Goal: Find specific page/section: Find specific page/section

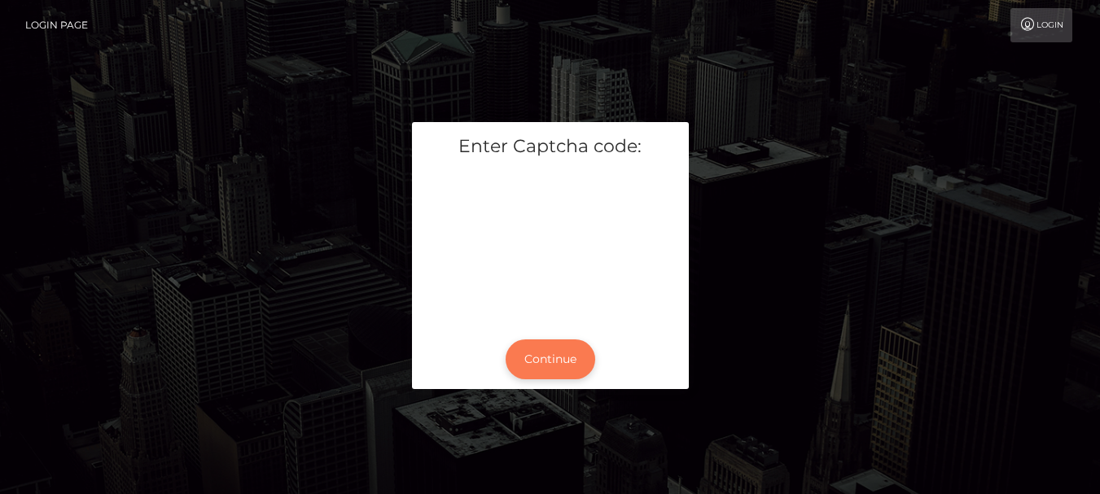
click at [545, 356] on button "Continue" at bounding box center [550, 359] width 90 height 40
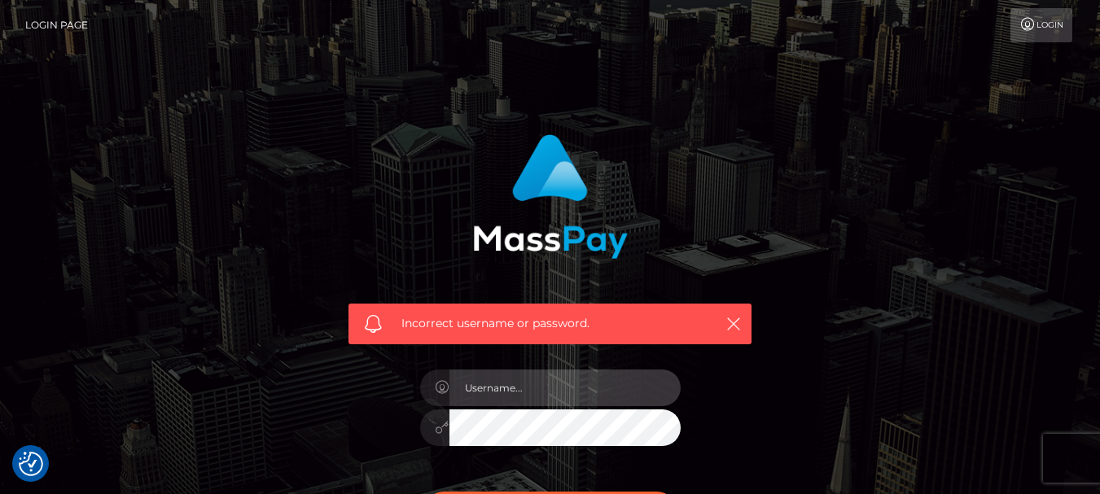
type input "[DOMAIN_NAME]"
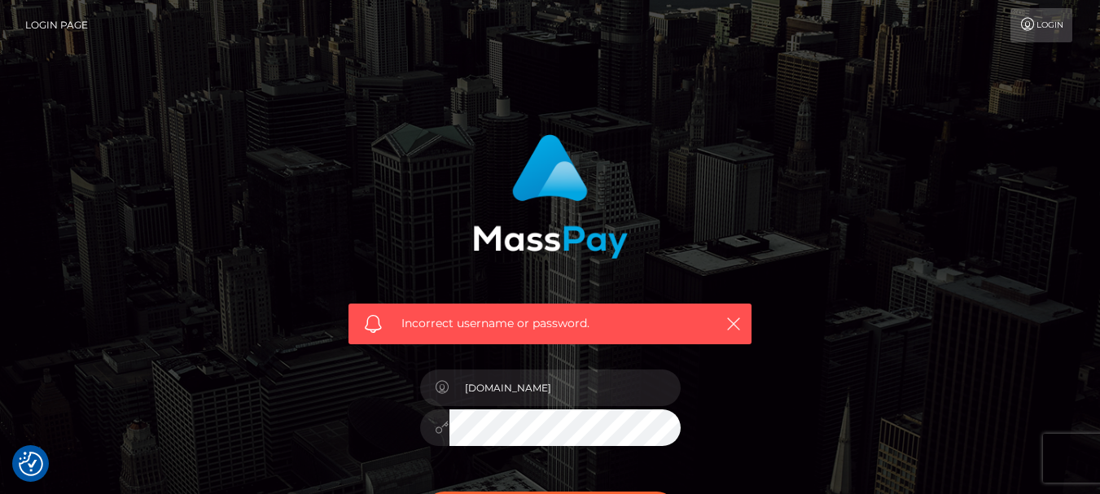
click at [633, 480] on div "[DOMAIN_NAME]" at bounding box center [550, 419] width 285 height 125
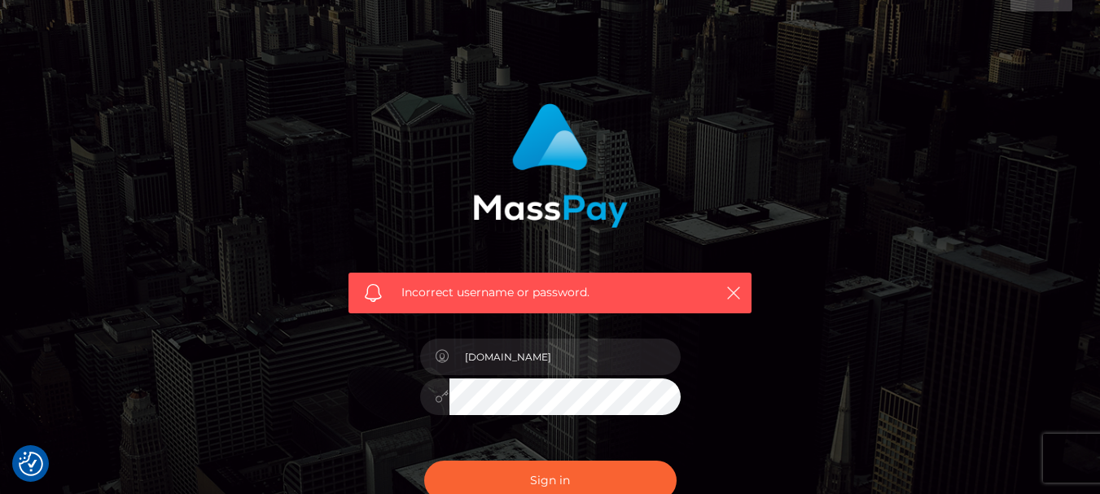
scroll to position [33, 0]
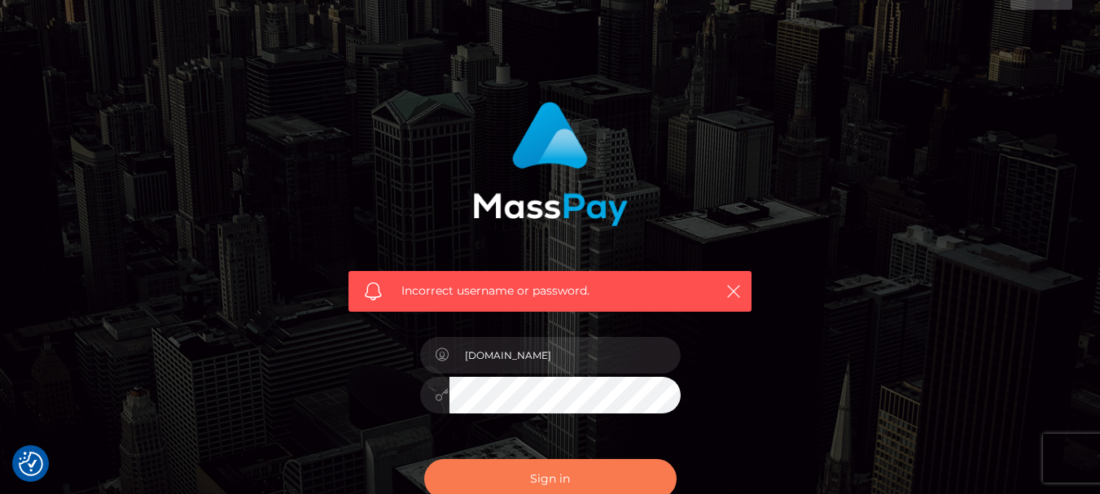
click at [633, 480] on button "Sign in" at bounding box center [550, 479] width 252 height 40
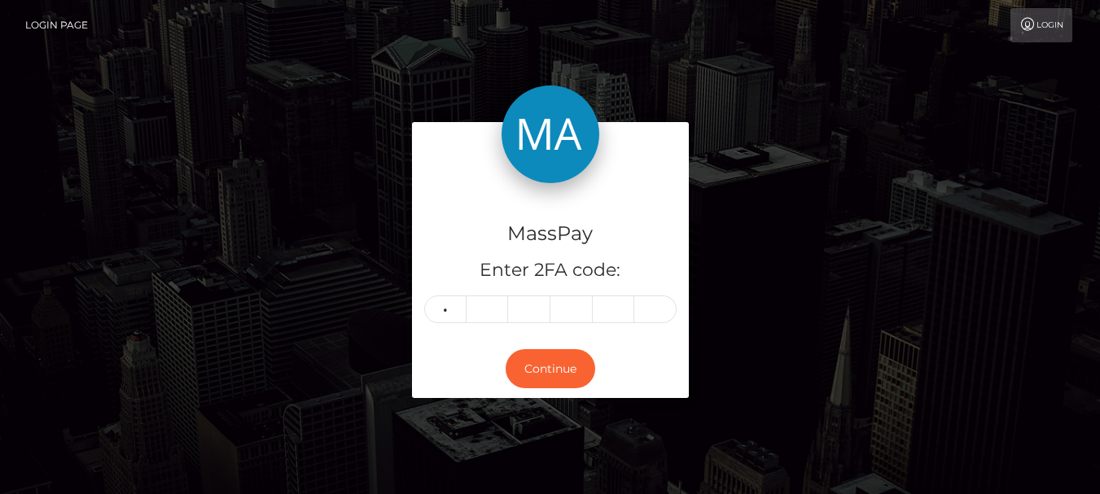
type input "6"
type input "8"
type input "6"
type input "5"
type input "6"
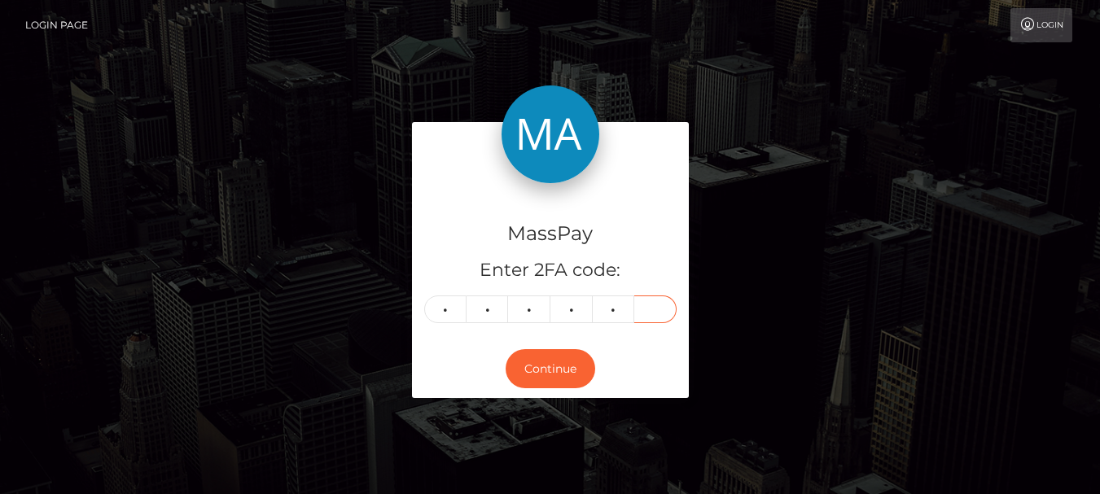
type input "1"
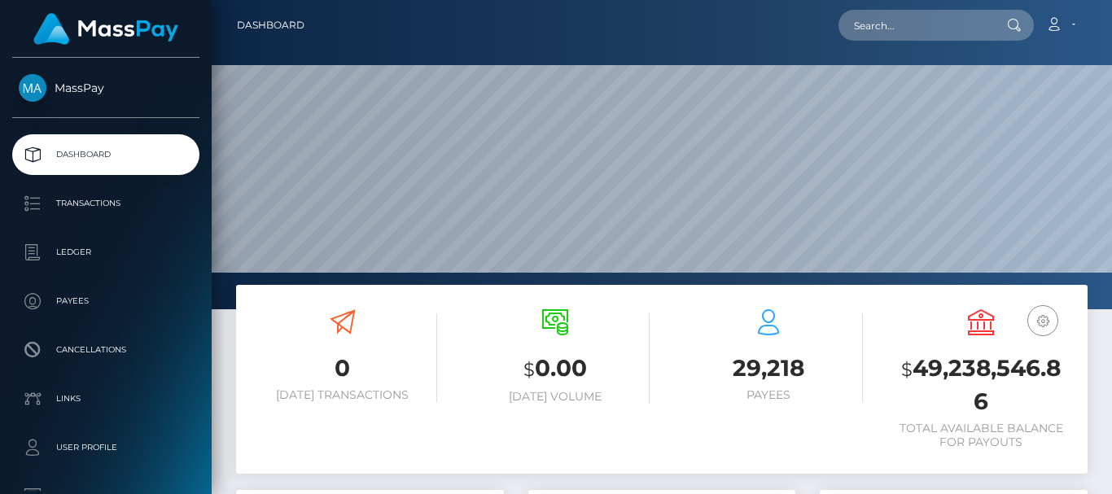
scroll to position [289, 267]
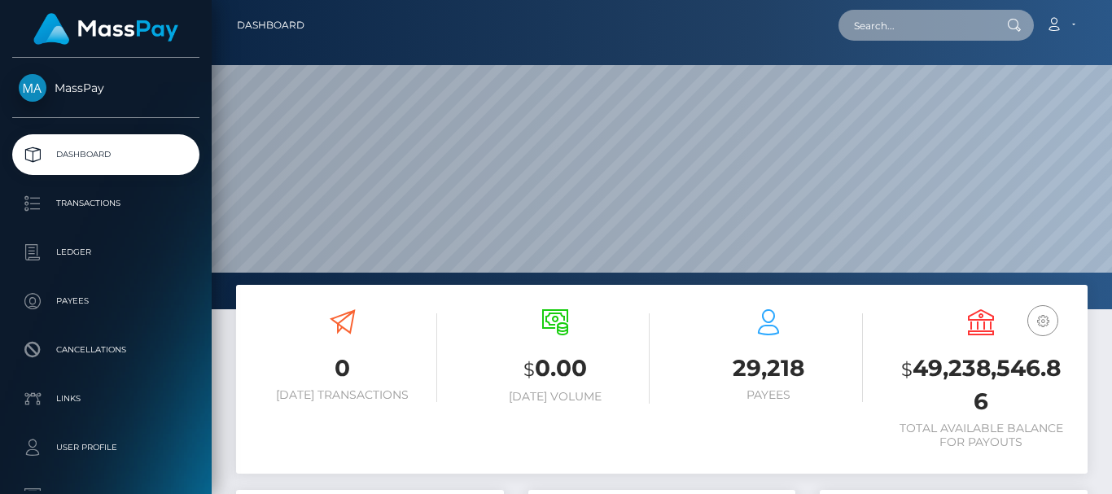
click at [892, 15] on input "text" at bounding box center [914, 25] width 153 height 31
paste input "rubbb@wcmdls.com"
type input "rubbb@wcmdls.com"
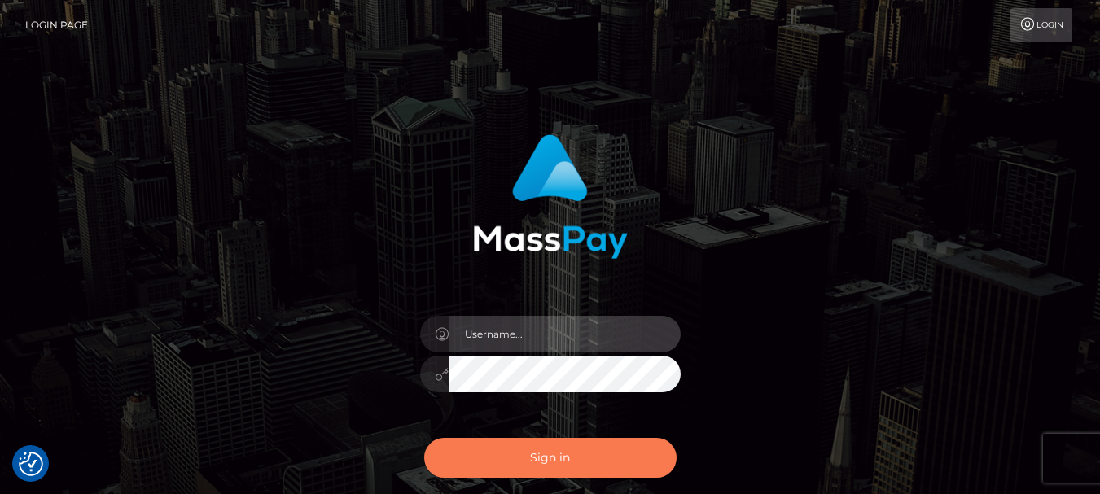
type input "fr.es"
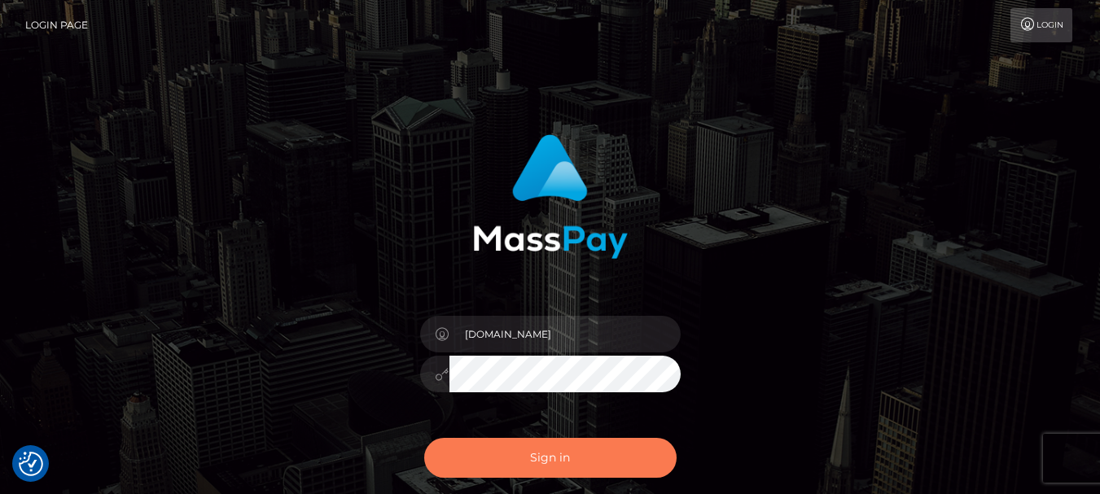
click at [589, 474] on button "Sign in" at bounding box center [550, 458] width 252 height 40
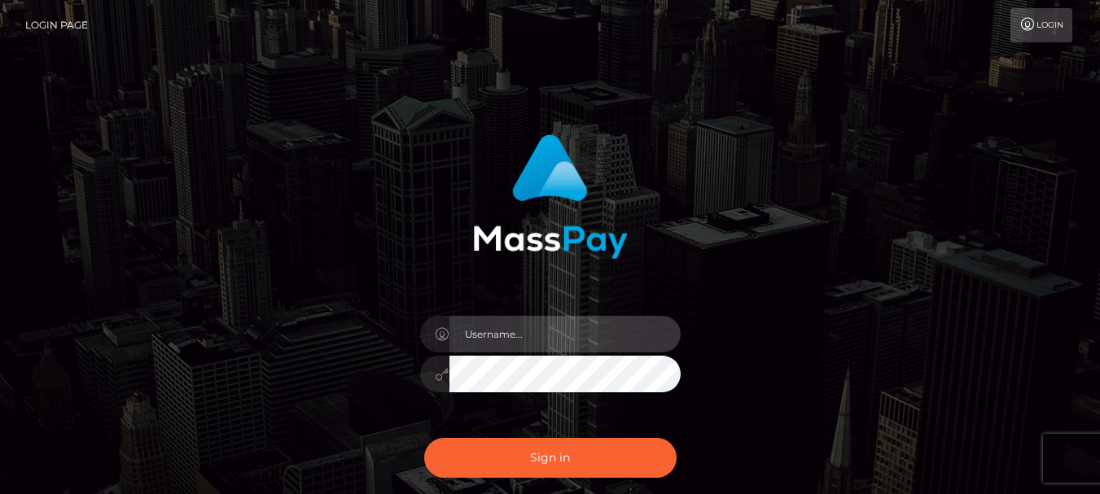
type input "fr.es"
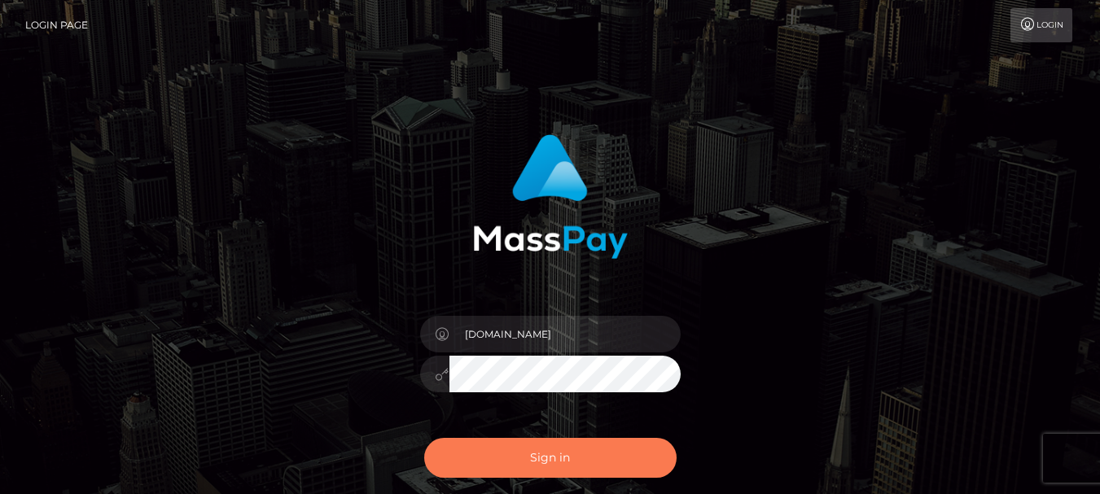
click at [561, 466] on button "Sign in" at bounding box center [550, 458] width 252 height 40
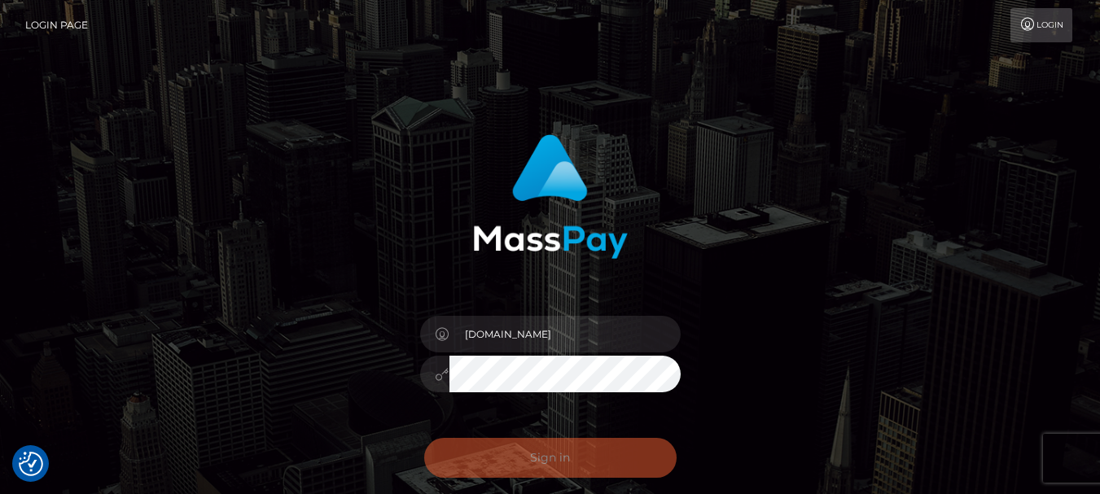
checkbox input "true"
click at [697, 206] on div at bounding box center [549, 190] width 427 height 137
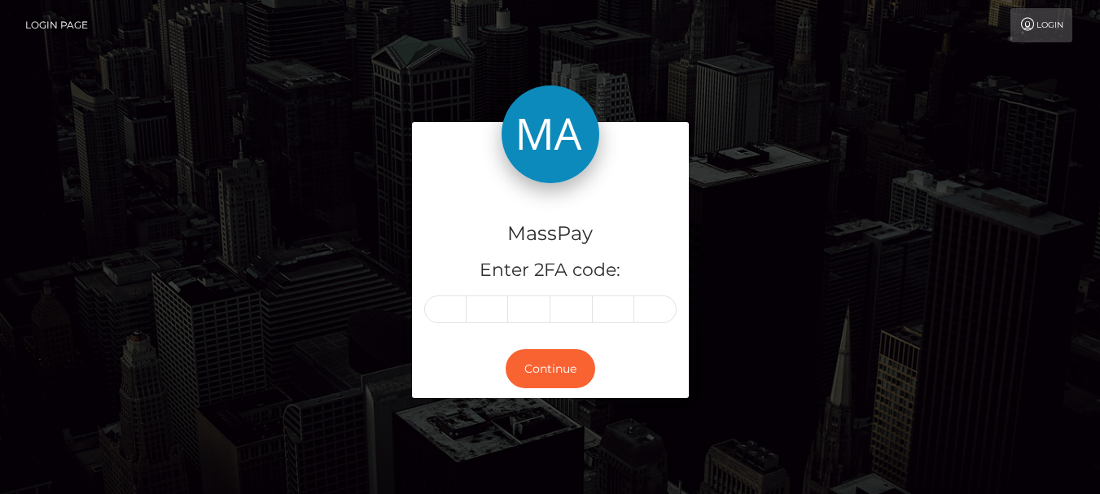
click at [439, 308] on input "text" at bounding box center [445, 309] width 42 height 28
type input "2"
type input "0"
type input "3"
type input "5"
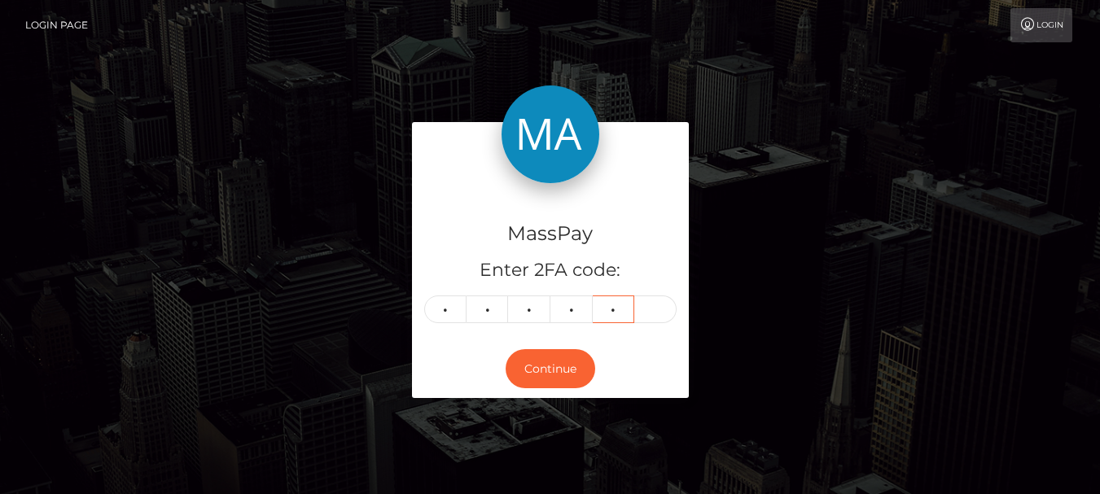
type input "8"
type input "4"
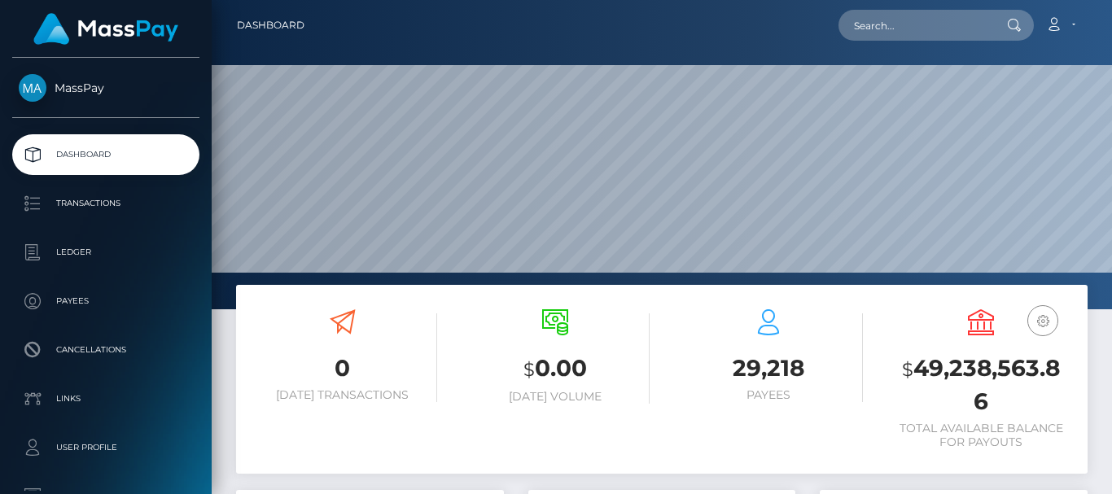
scroll to position [309, 900]
click at [861, 20] on input "text" at bounding box center [914, 25] width 153 height 31
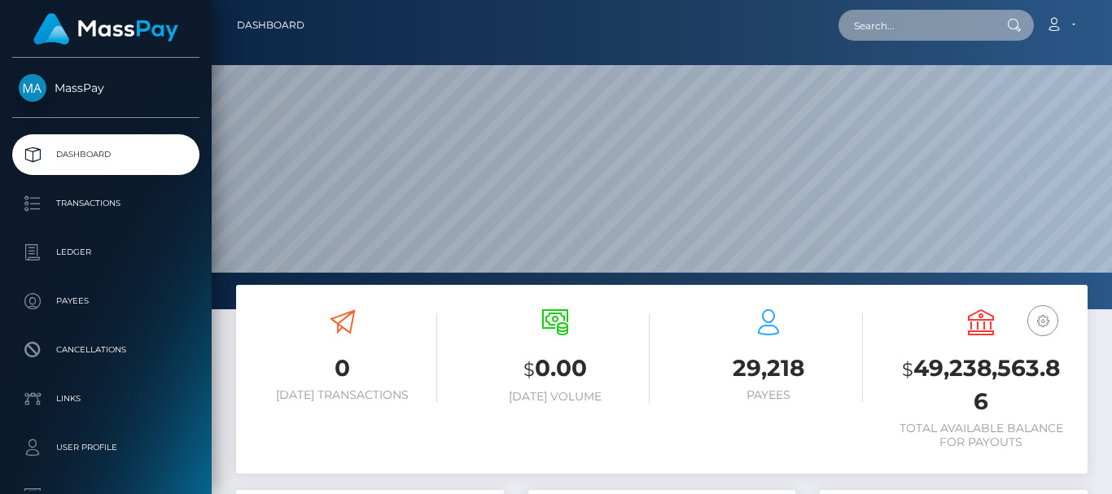
paste input "[EMAIL_ADDRESS][DOMAIN_NAME]"
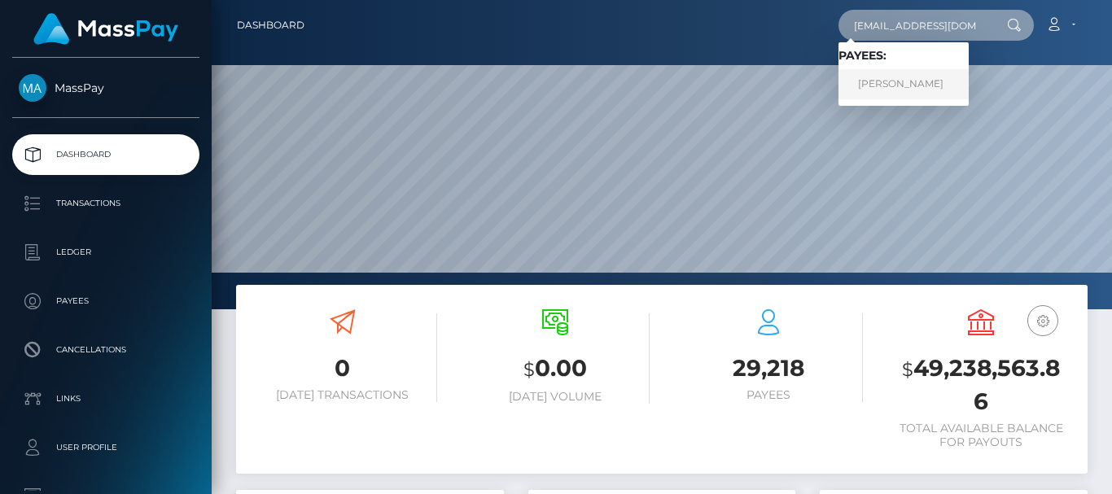
type input "[EMAIL_ADDRESS][DOMAIN_NAME]"
click at [886, 81] on link "[PERSON_NAME]" at bounding box center [903, 84] width 130 height 30
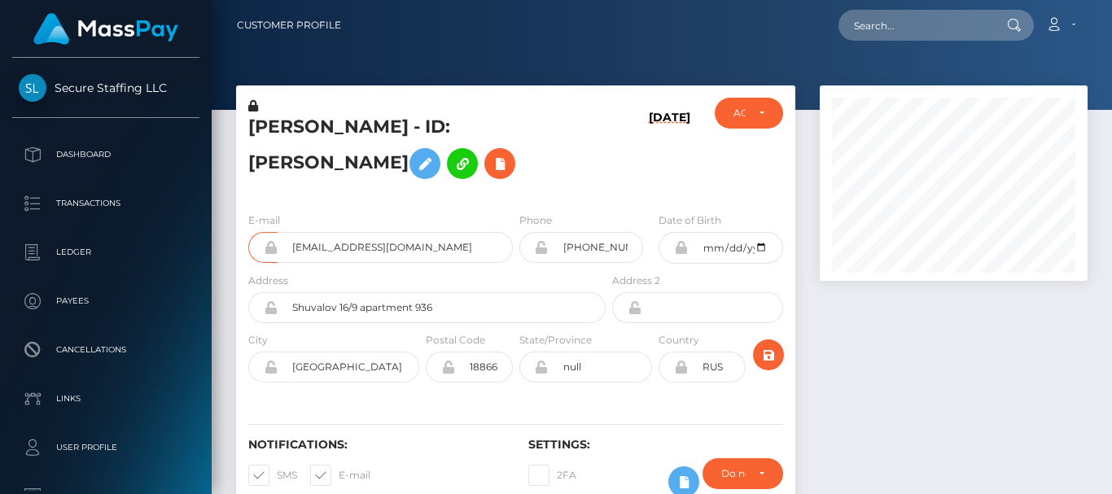
scroll to position [195, 267]
click at [866, 372] on div at bounding box center [953, 307] width 292 height 444
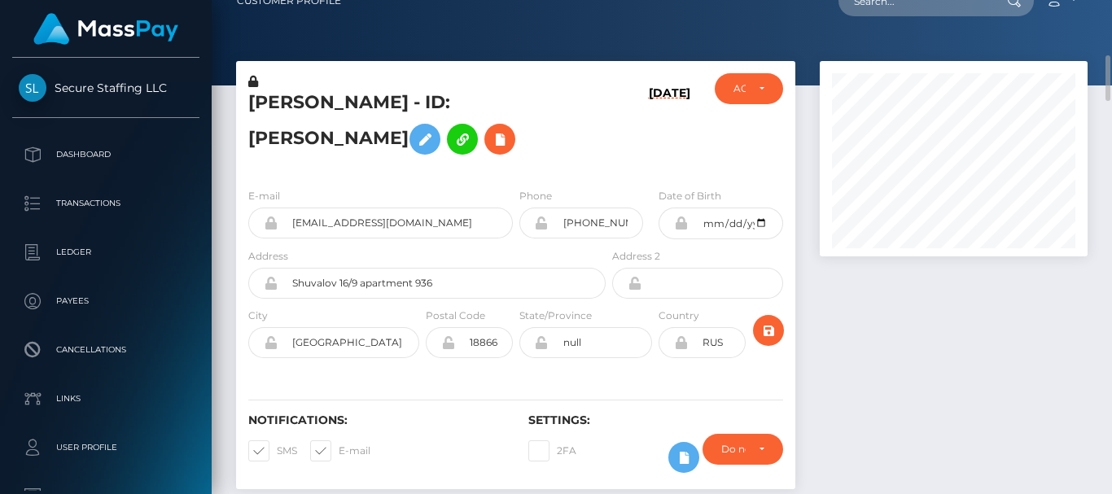
scroll to position [73, 0]
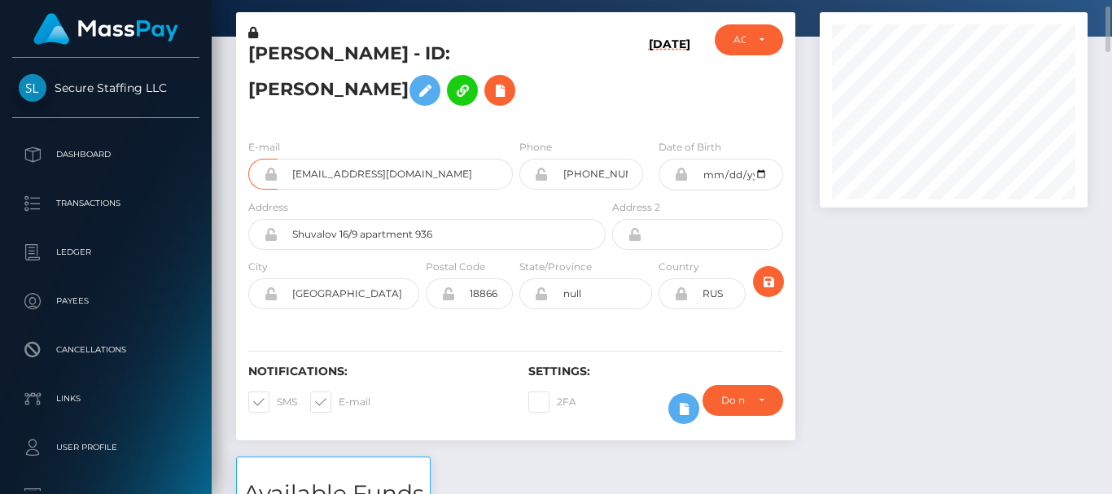
click at [888, 222] on div at bounding box center [953, 234] width 292 height 444
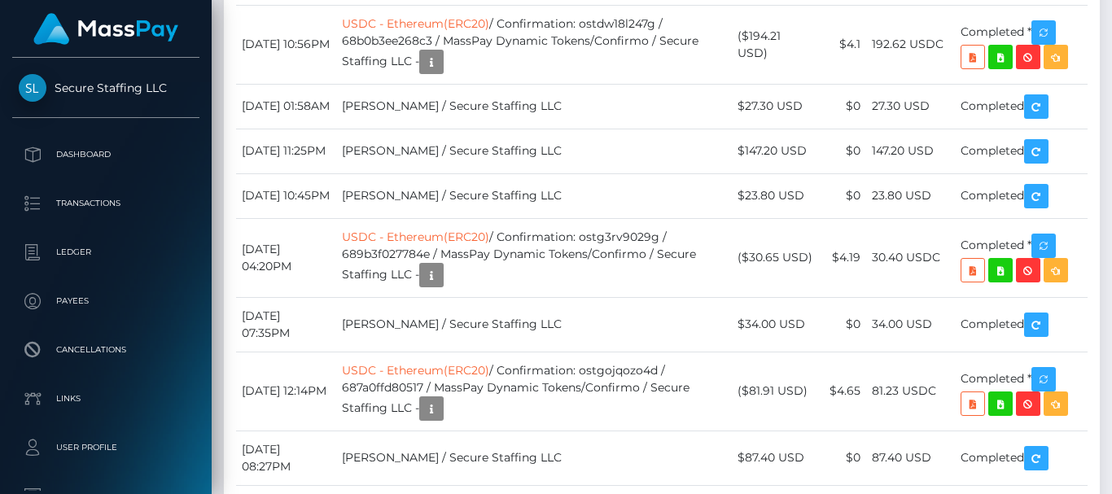
scroll to position [0, 0]
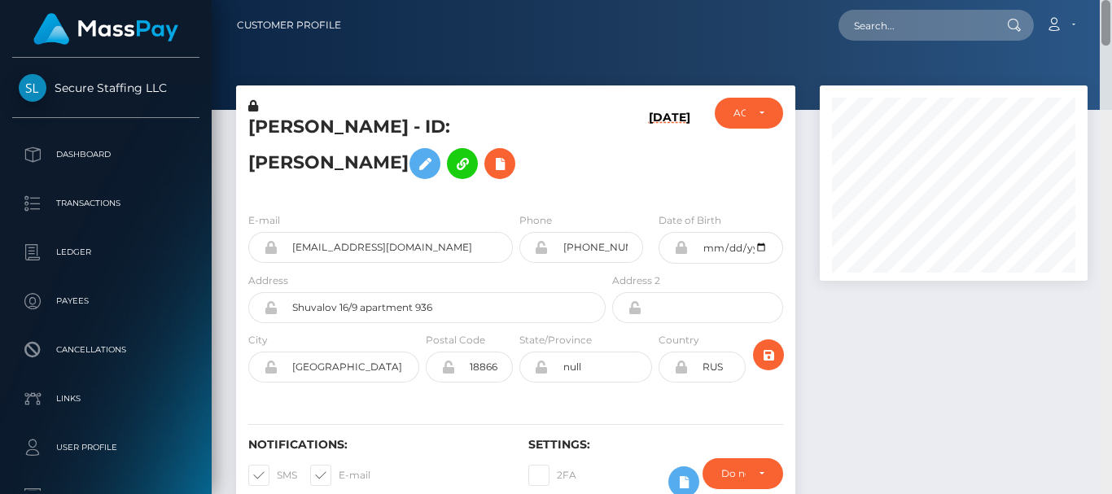
drag, startPoint x: 1102, startPoint y: 338, endPoint x: 1104, endPoint y: -1, distance: 338.6
click at [1104, 0] on html "Secure Staffing LLC Dashboard Transactions Ledger Payees Links" at bounding box center [556, 247] width 1112 height 494
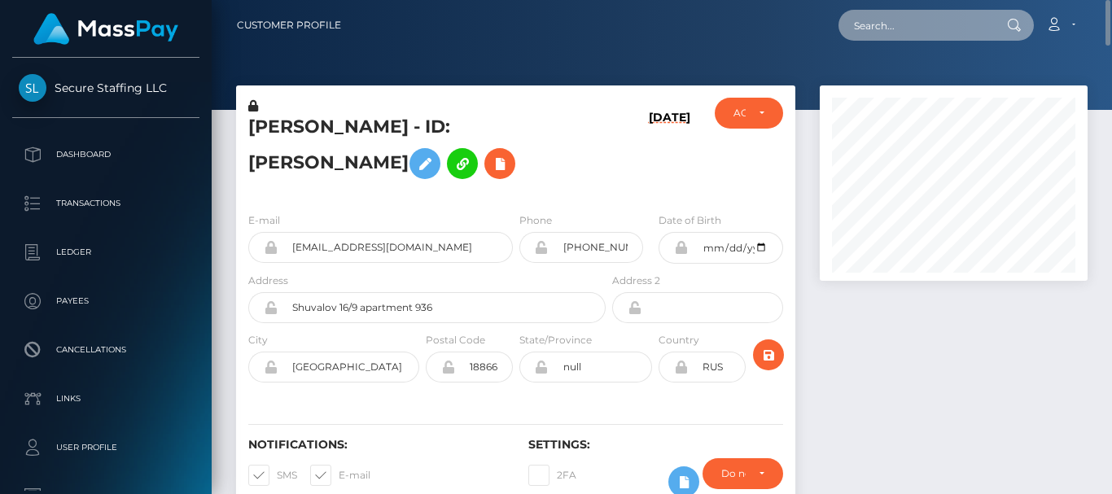
click at [887, 28] on input "text" at bounding box center [914, 25] width 153 height 31
paste input "solomia2023.2023@gmail.com"
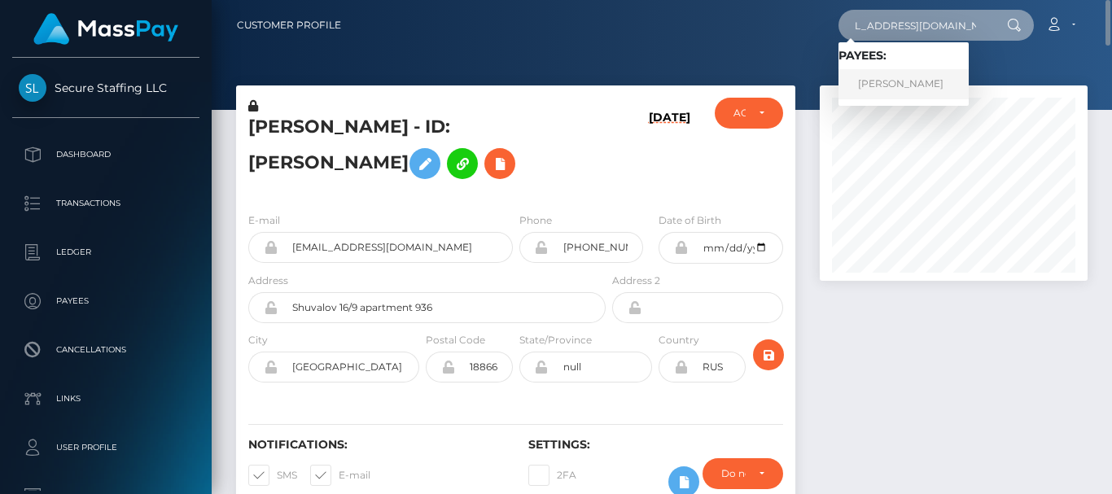
type input "solomia2023.2023@gmail.com"
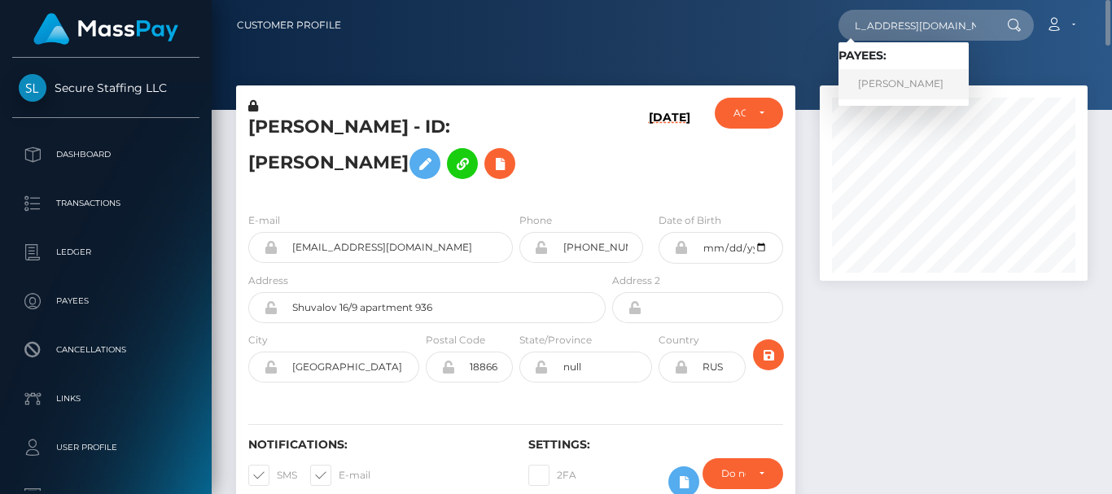
scroll to position [0, 0]
click at [873, 90] on link "KATERYNA CIHAN" at bounding box center [903, 84] width 130 height 30
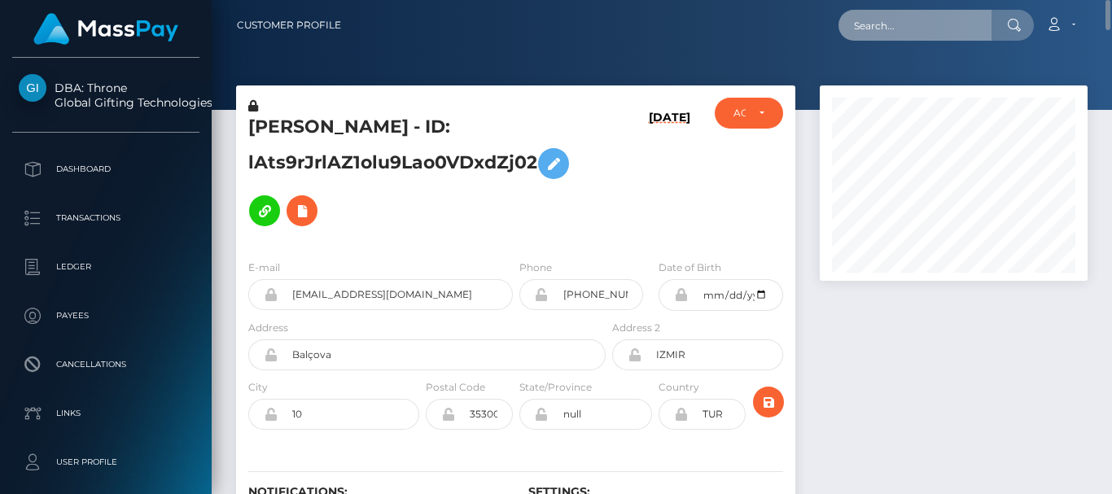
click at [874, 18] on input "text" at bounding box center [914, 25] width 153 height 31
paste input "[EMAIL_ADDRESS][PERSON_NAME][DOMAIN_NAME]"
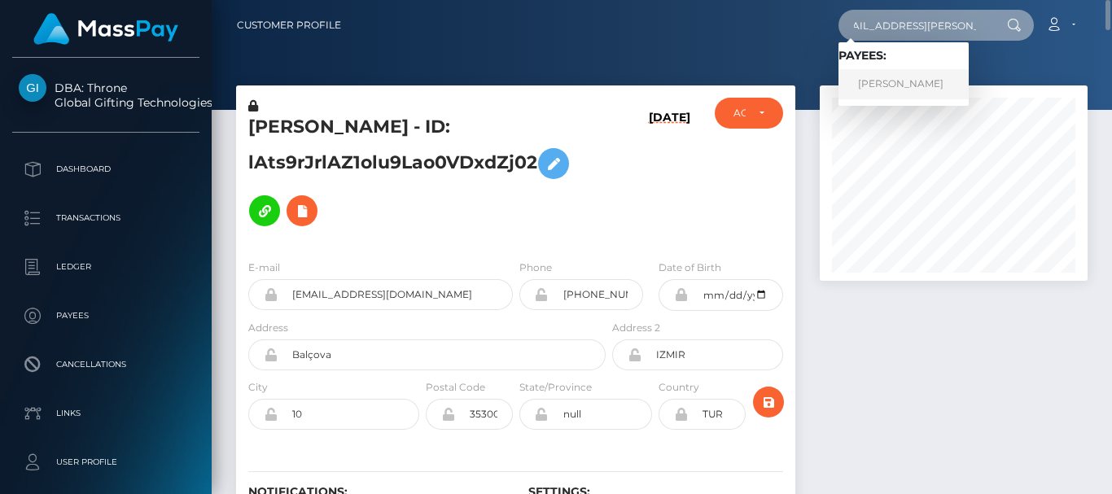
type input "[EMAIL_ADDRESS][PERSON_NAME][DOMAIN_NAME]"
click at [912, 81] on link "ANASTASIYA LABACHOVA" at bounding box center [903, 84] width 130 height 30
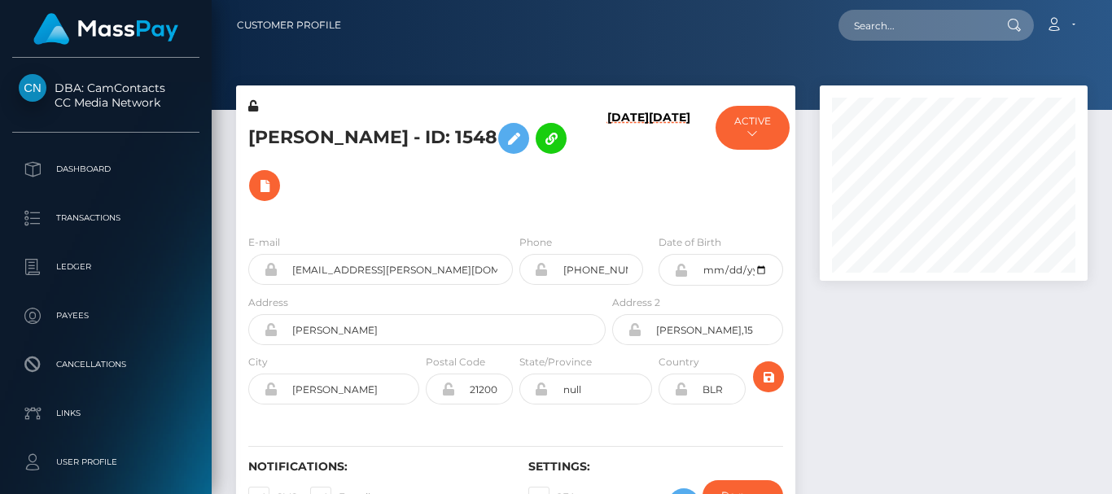
scroll to position [195, 267]
click at [870, 299] on div at bounding box center [953, 318] width 292 height 466
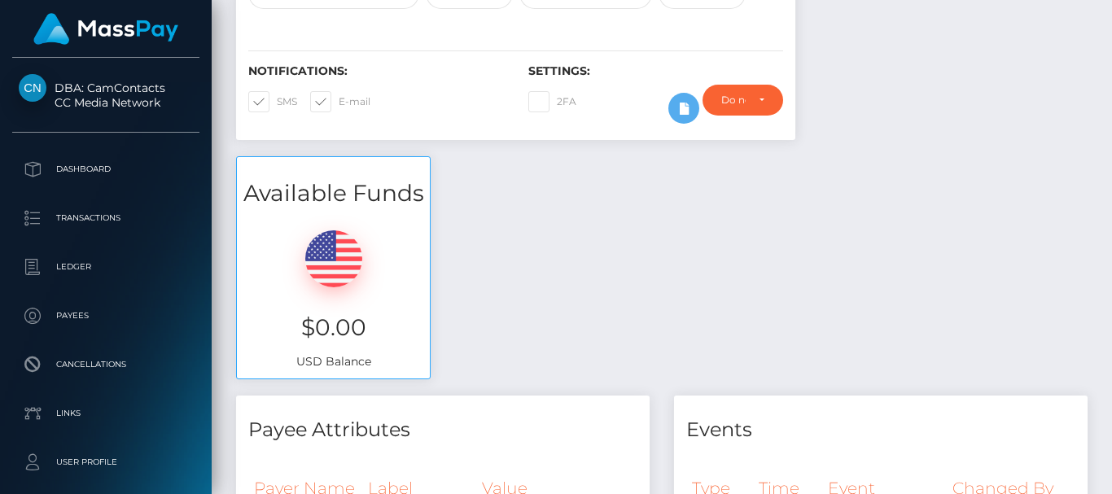
scroll to position [0, 0]
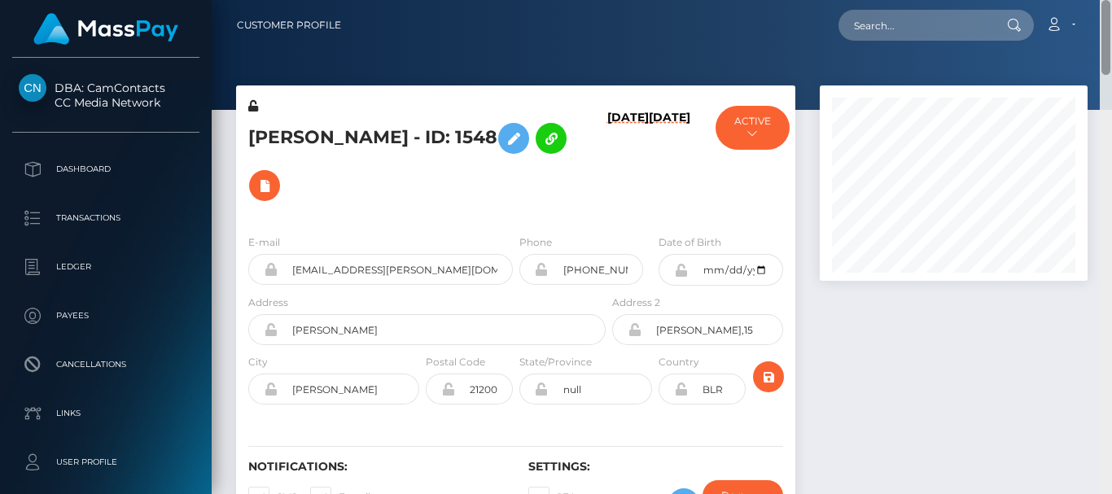
drag, startPoint x: 1109, startPoint y: 341, endPoint x: 1100, endPoint y: 21, distance: 320.0
click at [1100, 21] on div "Customer Profile Loading... Loading..." at bounding box center [662, 247] width 900 height 494
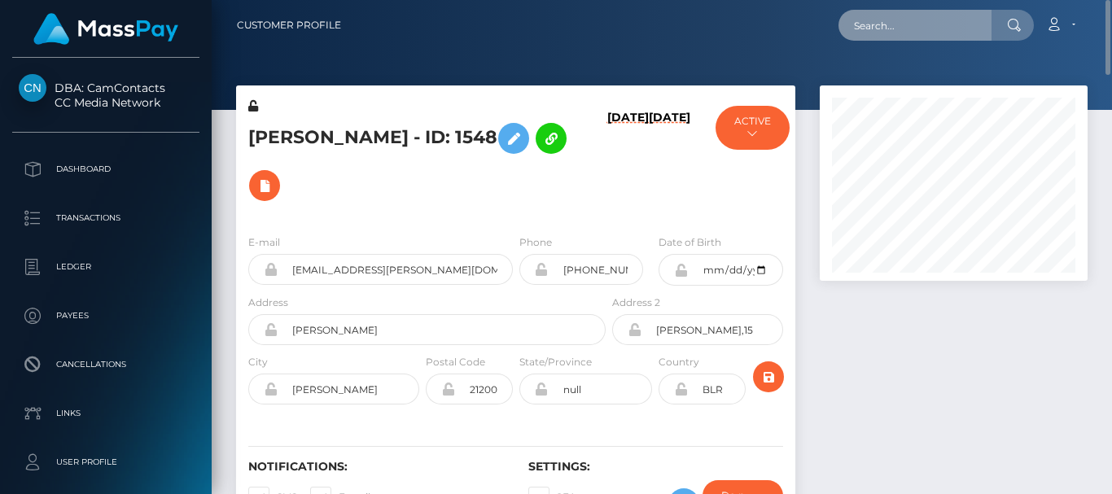
click at [878, 34] on input "text" at bounding box center [914, 25] width 153 height 31
paste input "[EMAIL_ADDRESS][DOMAIN_NAME]"
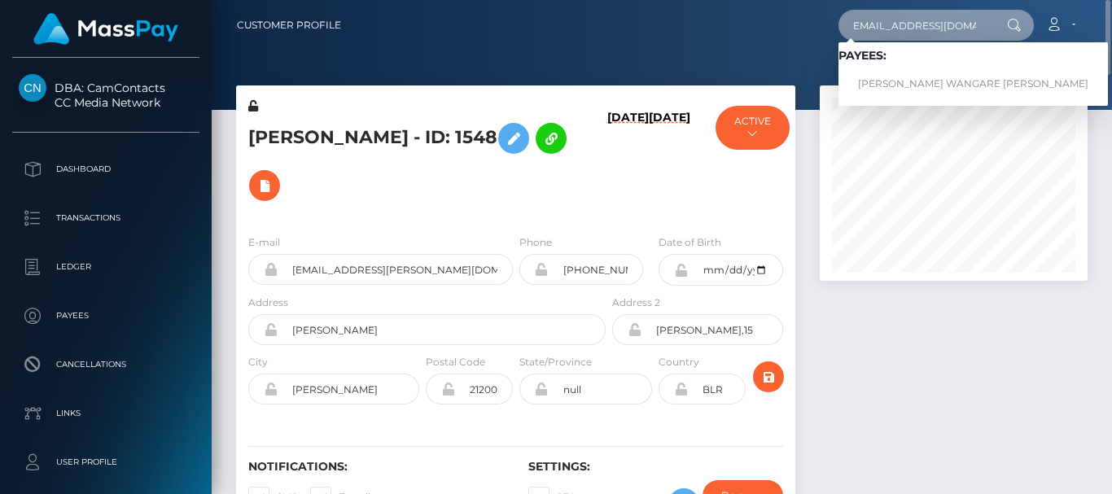
type input "[EMAIL_ADDRESS][DOMAIN_NAME]"
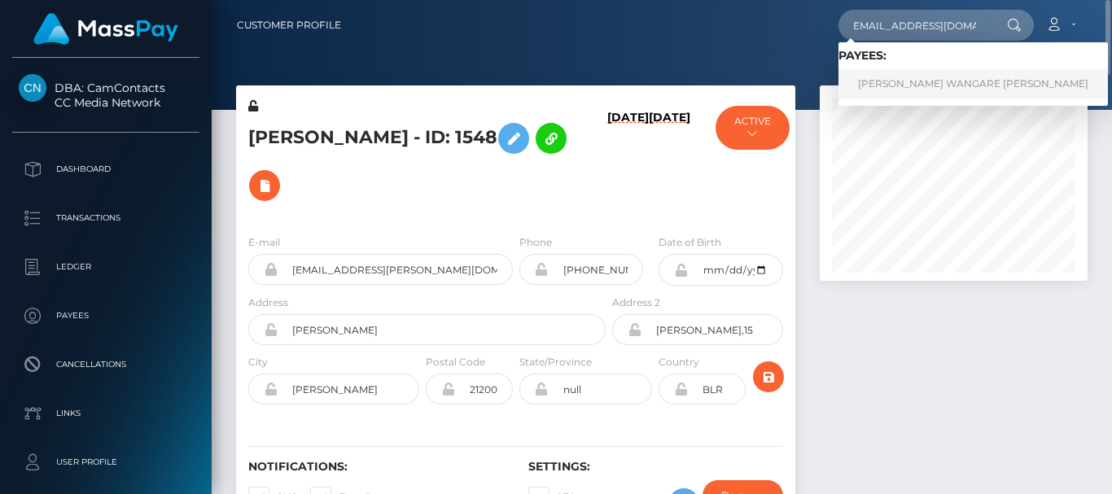
scroll to position [0, 0]
click at [893, 73] on link "LEANNA WANGARE KURIA" at bounding box center [972, 84] width 269 height 30
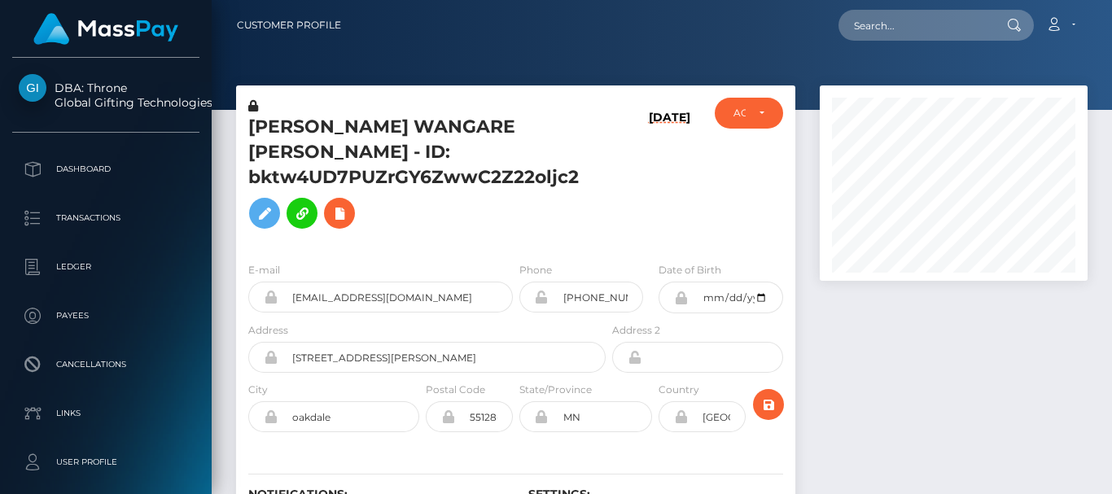
click at [872, 355] on div at bounding box center [953, 332] width 292 height 494
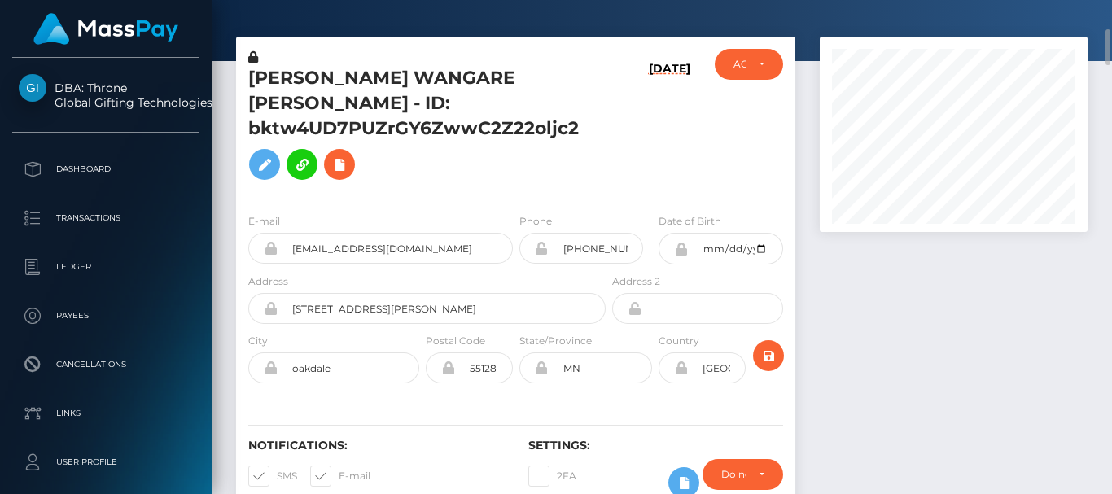
scroll to position [73, 0]
